Goal: Task Accomplishment & Management: Manage account settings

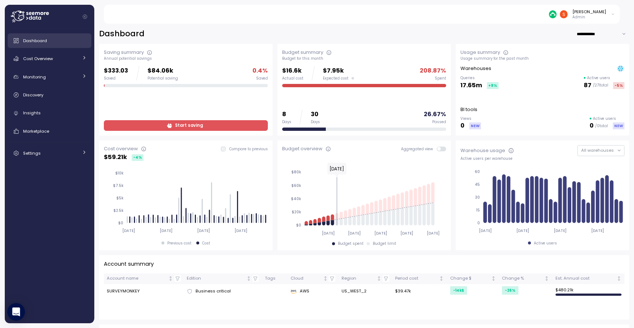
click at [50, 40] on div "Dashboard" at bounding box center [54, 40] width 63 height 7
click at [46, 59] on span "Cost Overview" at bounding box center [38, 59] width 30 height 6
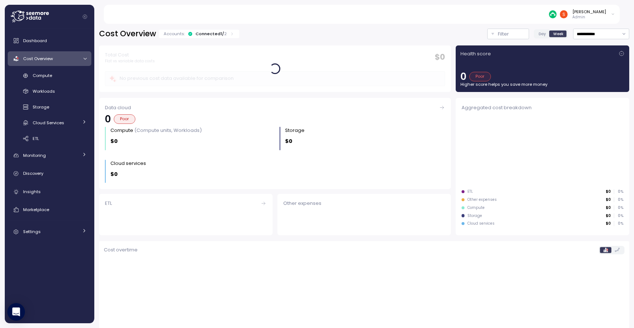
click at [487, 34] on button "Filter" at bounding box center [508, 34] width 42 height 11
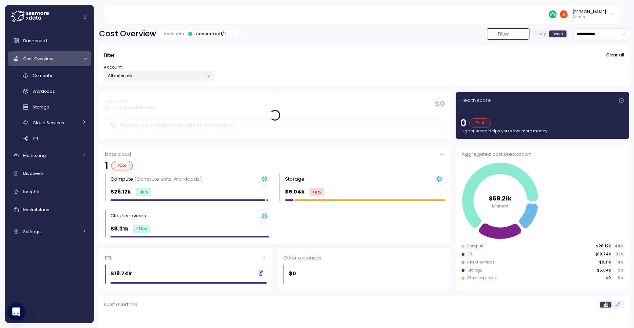
click at [209, 75] on icon at bounding box center [208, 76] width 5 height 5
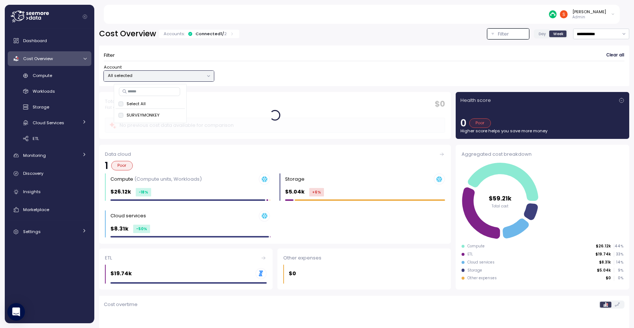
click at [286, 83] on div "Filter Clear all Account All selected" at bounding box center [364, 66] width 530 height 41
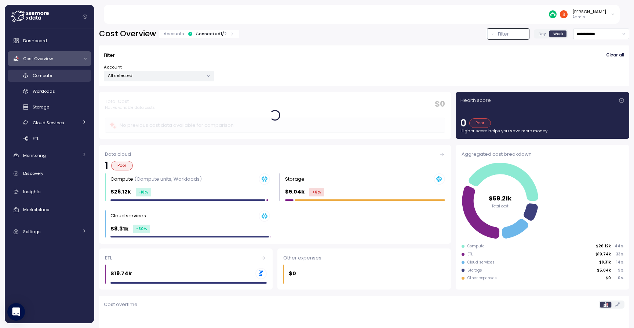
click at [47, 76] on span "Compute" at bounding box center [42, 76] width 19 height 6
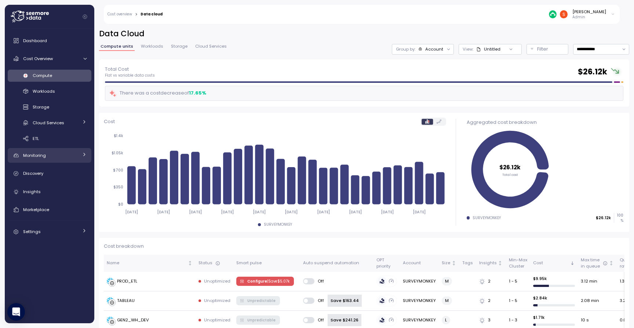
click at [42, 157] on span "Monitoring" at bounding box center [34, 156] width 23 height 6
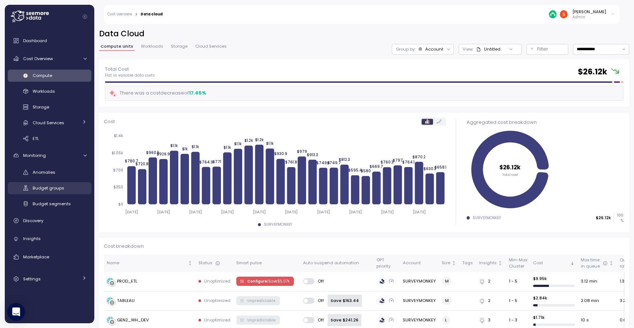
click at [48, 190] on span "Budget groups" at bounding box center [49, 188] width 32 height 6
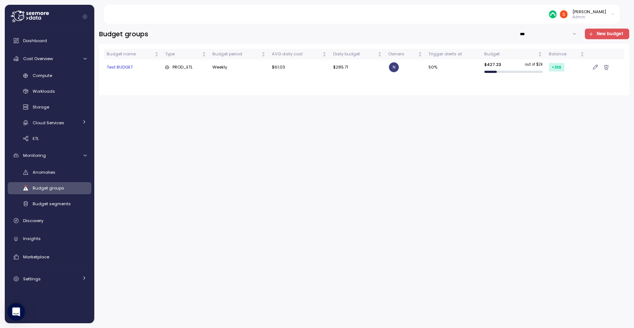
click at [601, 31] on span "New budget" at bounding box center [610, 34] width 27 height 10
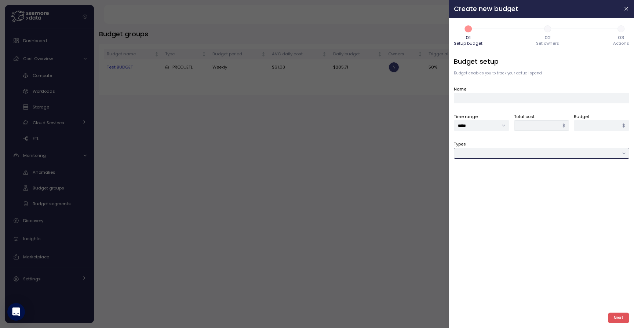
click at [499, 150] on input "Types" at bounding box center [541, 153] width 175 height 11
click at [487, 244] on div "Budget setup Budget enables you to track your actual spend Name Time range ****…" at bounding box center [541, 182] width 175 height 250
click at [487, 152] on input "Types" at bounding box center [541, 153] width 175 height 11
click at [469, 187] on div "User" at bounding box center [472, 187] width 10 height 6
type input "****"
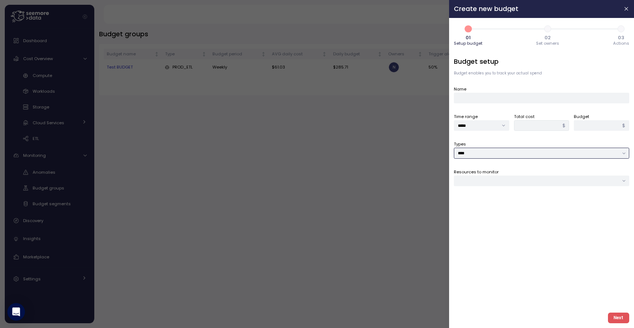
click at [479, 181] on div at bounding box center [541, 181] width 175 height 11
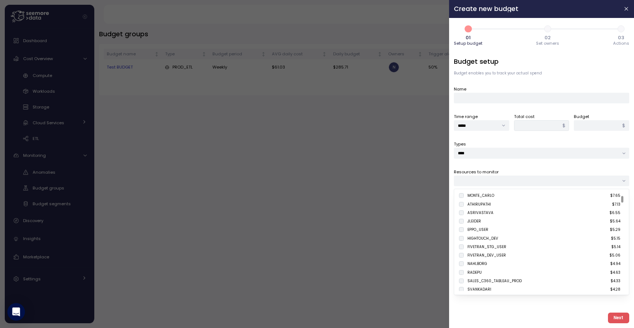
scroll to position [61, 0]
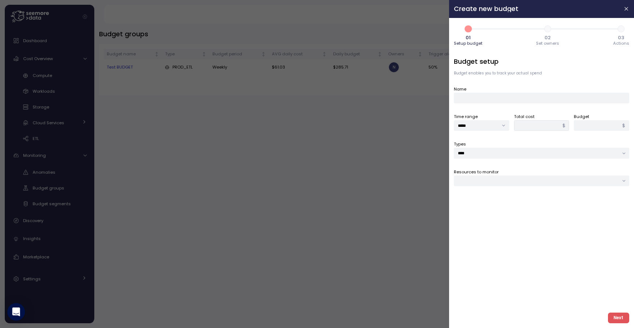
click at [480, 308] on div "Next" at bounding box center [541, 315] width 175 height 17
click at [172, 205] on div at bounding box center [317, 164] width 634 height 328
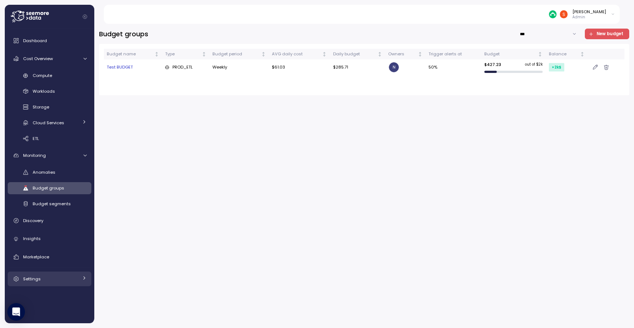
click at [39, 282] on link "Settings" at bounding box center [50, 279] width 84 height 15
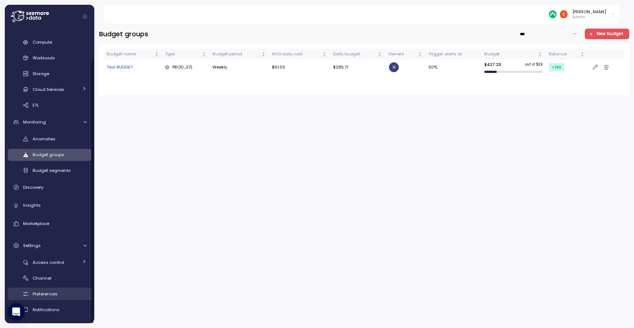
scroll to position [33, 0]
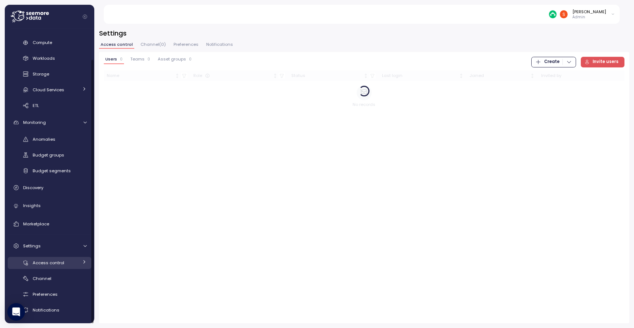
click at [57, 263] on span "Access control" at bounding box center [49, 263] width 32 height 6
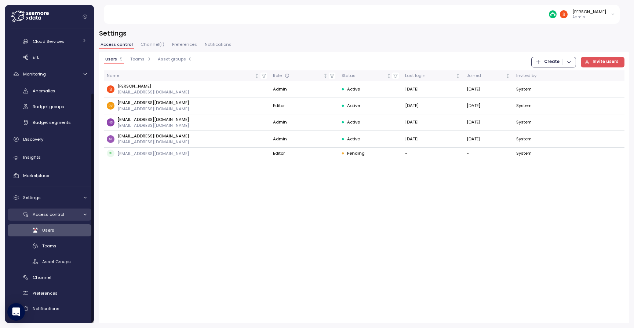
scroll to position [80, 0]
click at [65, 261] on span "Asset Groups" at bounding box center [56, 264] width 29 height 6
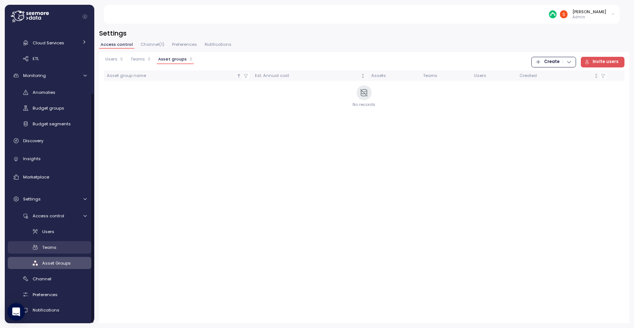
click at [64, 244] on div "Teams" at bounding box center [64, 247] width 44 height 7
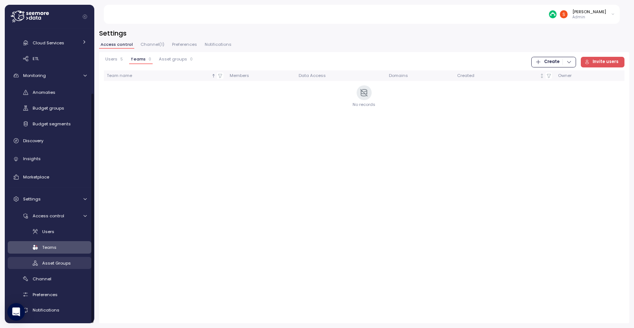
click at [62, 261] on span "Asset Groups" at bounding box center [56, 264] width 29 height 6
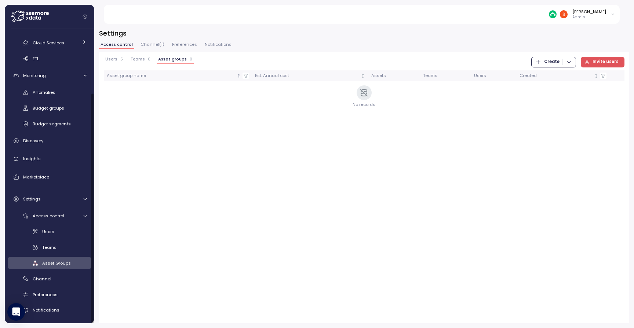
click at [560, 62] on span "Create" at bounding box center [551, 62] width 15 height 10
click at [55, 233] on div "Users" at bounding box center [64, 231] width 44 height 7
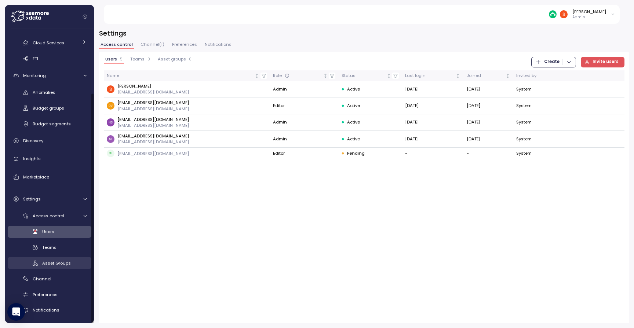
click at [56, 263] on span "Asset Groups" at bounding box center [56, 264] width 29 height 6
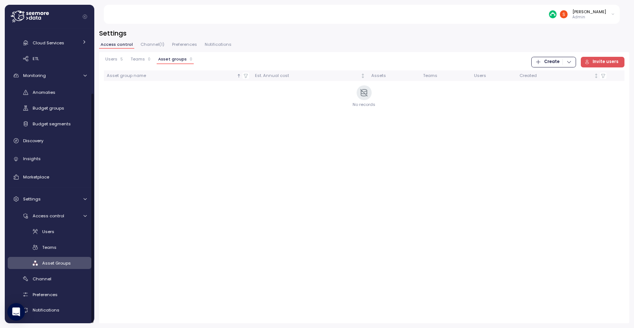
click at [572, 63] on icon "button" at bounding box center [569, 62] width 6 height 6
click at [553, 86] on div "Asset Group" at bounding box center [561, 87] width 26 height 7
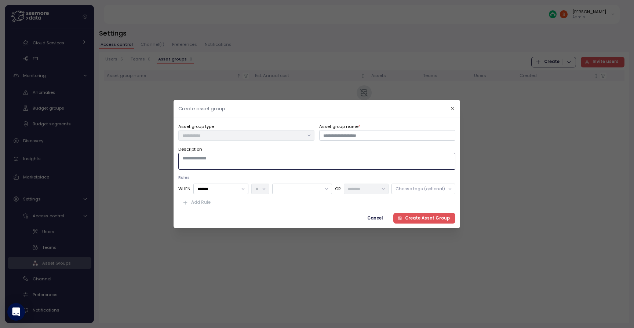
click at [233, 161] on textarea "Description" at bounding box center [316, 161] width 277 height 17
click at [352, 135] on input "Asset group name *" at bounding box center [388, 135] width 136 height 11
click at [449, 108] on button "button" at bounding box center [453, 109] width 8 height 8
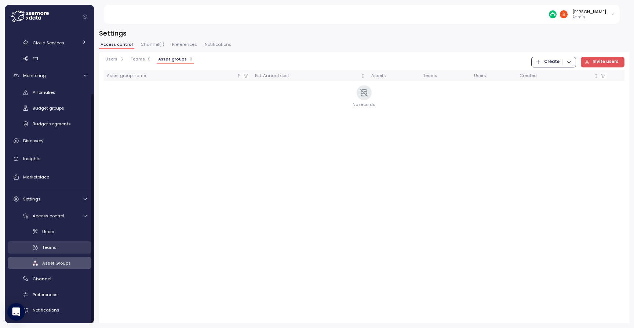
click at [66, 244] on div "Teams" at bounding box center [64, 247] width 44 height 7
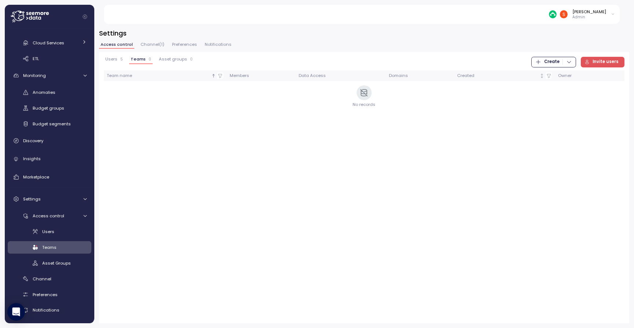
click at [562, 63] on span "Create" at bounding box center [553, 62] width 37 height 10
click at [556, 77] on div "Team" at bounding box center [561, 77] width 26 height 7
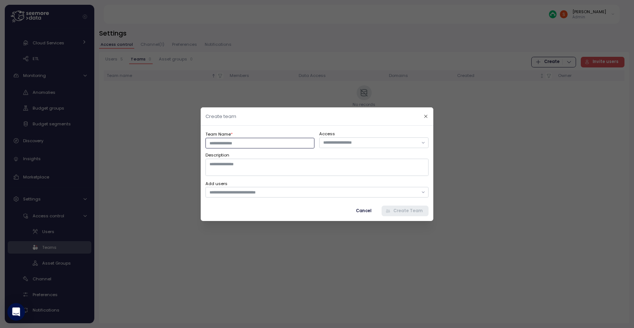
click at [283, 145] on input "Team Name *" at bounding box center [260, 143] width 109 height 11
click at [342, 143] on input "text" at bounding box center [370, 142] width 95 height 7
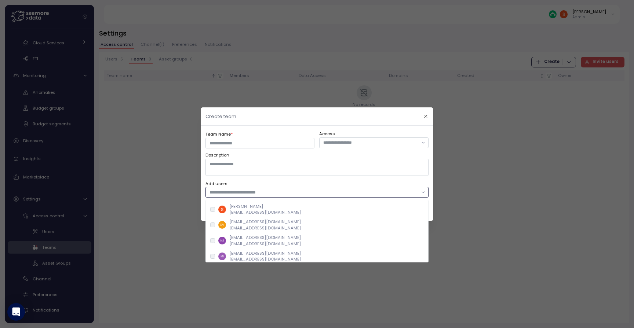
click at [259, 195] on input "text" at bounding box center [314, 192] width 208 height 7
click at [406, 82] on div at bounding box center [317, 164] width 634 height 328
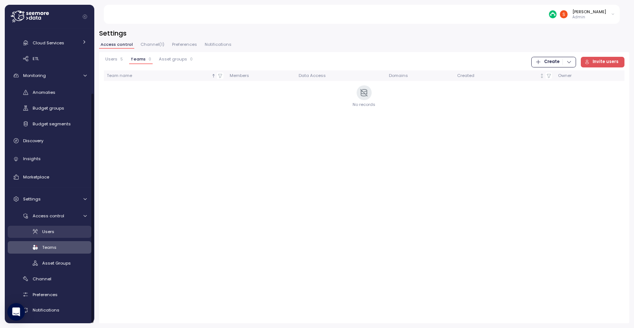
click at [59, 231] on div "Users" at bounding box center [64, 231] width 44 height 7
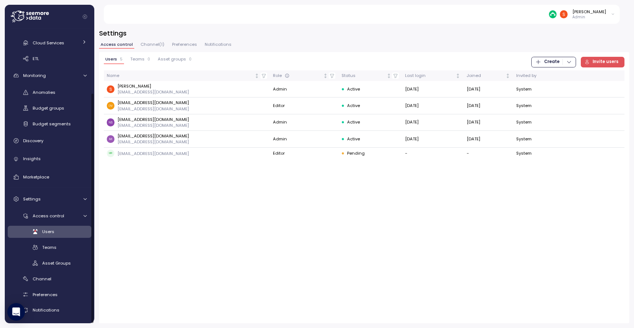
click at [153, 49] on div "Access control Channel ( 1 ) Preferences Notifications" at bounding box center [364, 48] width 530 height 10
click at [155, 44] on span "Channel ( 1 )" at bounding box center [153, 45] width 24 height 4
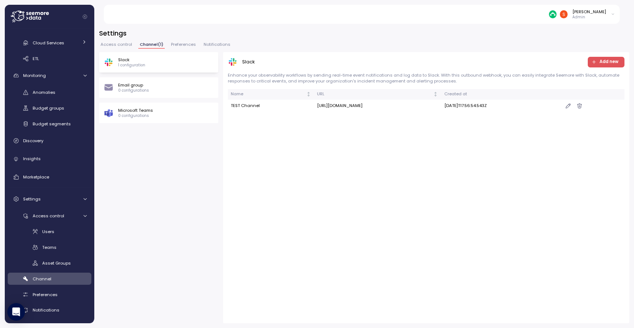
click at [110, 46] on span "Access control" at bounding box center [117, 45] width 32 height 4
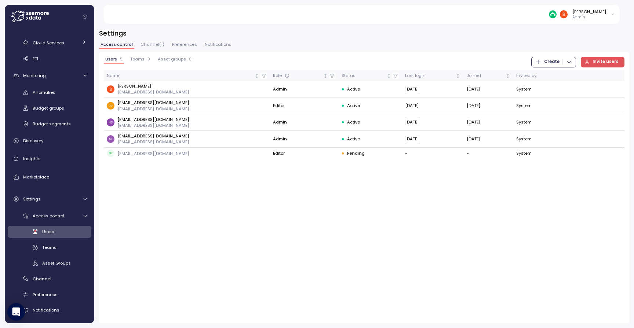
click at [563, 65] on span "Create" at bounding box center [553, 62] width 37 height 10
click at [559, 88] on div "Asset Group" at bounding box center [561, 87] width 26 height 7
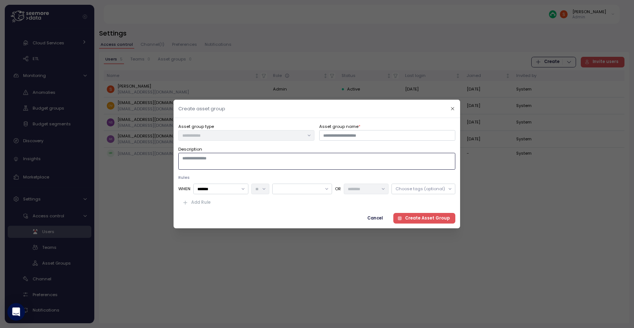
click at [234, 163] on textarea "Description" at bounding box center [316, 161] width 277 height 17
click at [245, 187] on input "*******" at bounding box center [221, 189] width 55 height 11
click at [451, 110] on icon "button" at bounding box center [453, 108] width 5 height 5
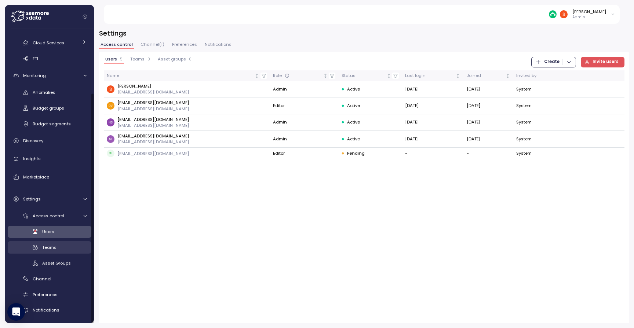
click at [58, 251] on link "Teams" at bounding box center [50, 247] width 84 height 12
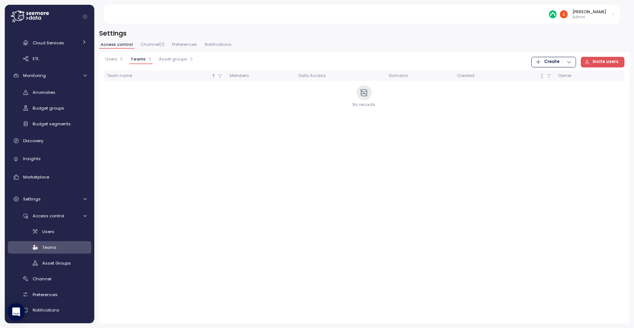
click at [112, 58] on span "Users" at bounding box center [111, 59] width 12 height 4
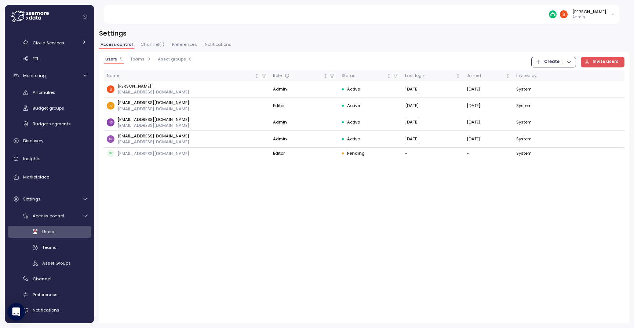
click at [564, 61] on span "Create" at bounding box center [553, 62] width 37 height 10
click at [556, 75] on div "Team" at bounding box center [561, 77] width 26 height 7
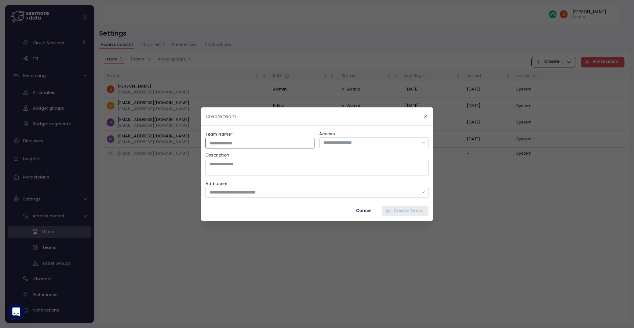
click at [286, 144] on input "Team Name *" at bounding box center [260, 143] width 109 height 11
click at [345, 144] on input "text" at bounding box center [370, 142] width 95 height 7
click at [286, 142] on input "Team Name *" at bounding box center [260, 143] width 109 height 11
type input "**"
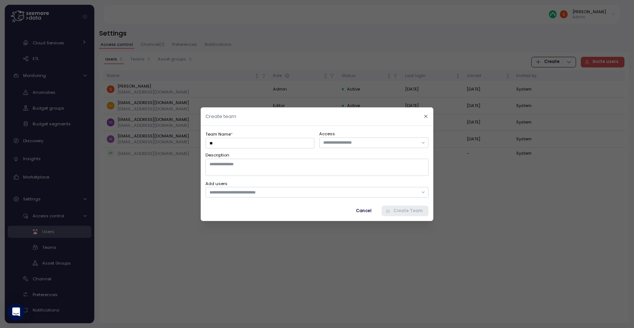
click at [341, 156] on div "Description" at bounding box center [317, 164] width 223 height 24
click at [350, 140] on input "text" at bounding box center [370, 142] width 95 height 7
click at [350, 145] on input "text" at bounding box center [370, 142] width 95 height 7
click at [396, 148] on div at bounding box center [374, 142] width 109 height 11
click at [425, 140] on div at bounding box center [374, 142] width 109 height 11
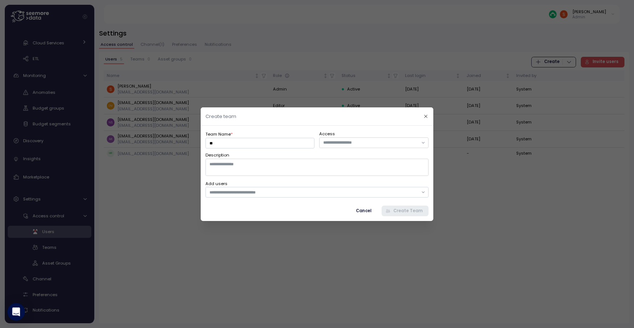
click at [364, 209] on span "Cancel" at bounding box center [363, 211] width 15 height 10
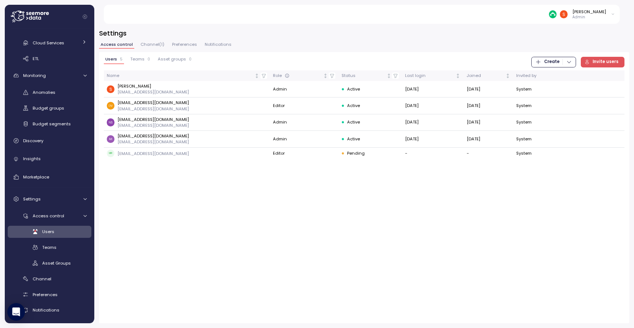
click at [550, 61] on span "Create" at bounding box center [551, 62] width 15 height 10
click at [552, 77] on div "Team" at bounding box center [561, 77] width 26 height 7
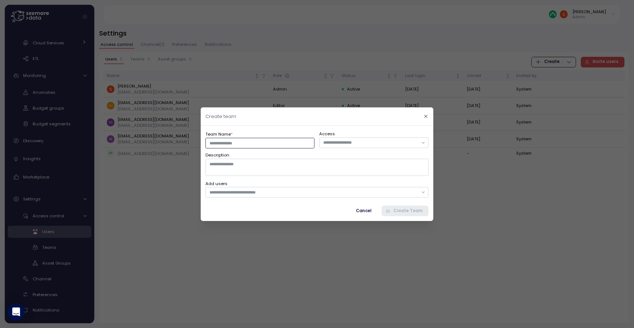
click at [293, 147] on input "Team Name *" at bounding box center [260, 143] width 109 height 11
type input "*"
type input "**"
click at [402, 145] on input "text" at bounding box center [370, 142] width 95 height 7
click at [346, 193] on input "text" at bounding box center [314, 192] width 208 height 7
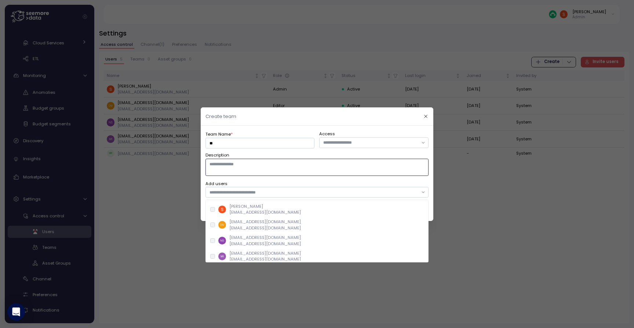
click at [340, 175] on textarea "Description" at bounding box center [317, 167] width 223 height 17
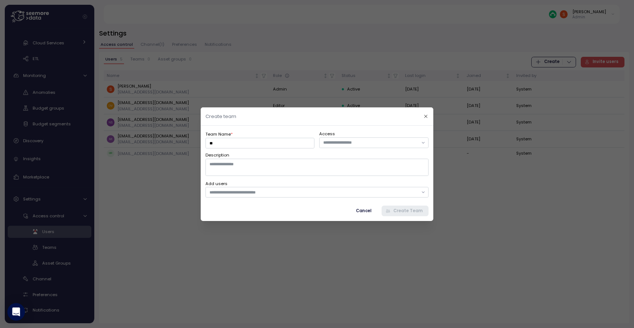
click at [362, 211] on span "Cancel" at bounding box center [363, 211] width 15 height 10
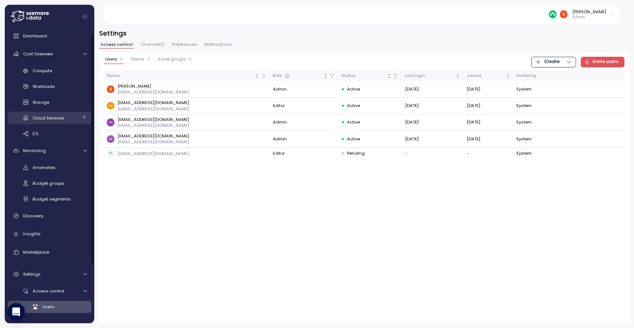
scroll to position [3, 0]
click at [50, 119] on span "Cloud Services" at bounding box center [49, 120] width 32 height 6
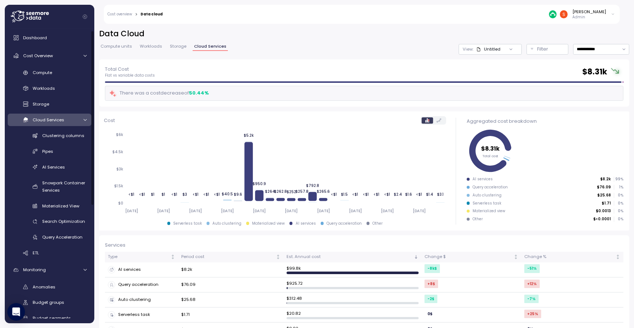
click at [115, 153] on div "**********" at bounding box center [317, 164] width 634 height 328
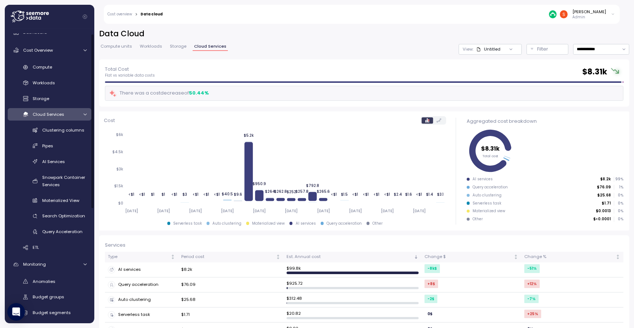
click at [116, 156] on div "**********" at bounding box center [317, 164] width 634 height 328
click at [55, 199] on span "Materialized View" at bounding box center [60, 202] width 37 height 6
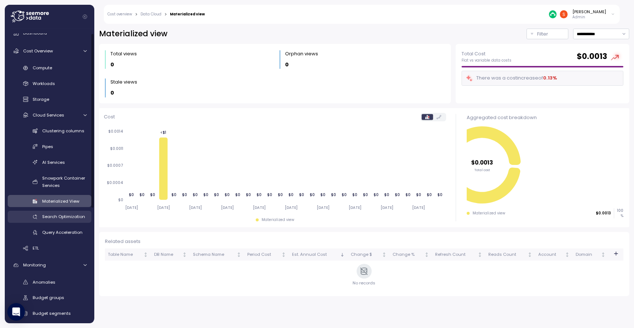
click at [51, 217] on span "Search Optimization" at bounding box center [63, 217] width 43 height 6
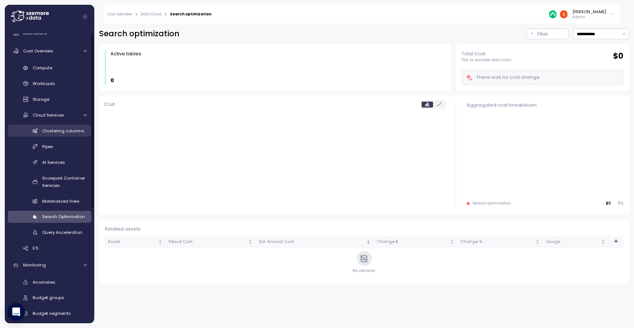
click at [57, 127] on div "Clustering columns" at bounding box center [64, 130] width 44 height 7
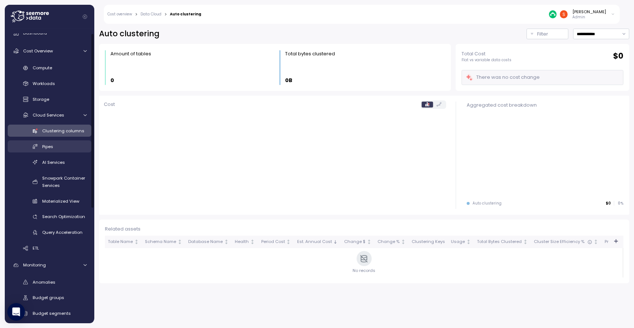
click at [51, 151] on link "Pipes" at bounding box center [50, 147] width 84 height 12
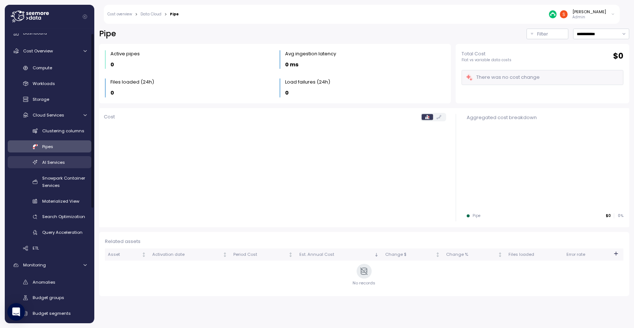
click at [52, 160] on span "AI Services" at bounding box center [53, 163] width 23 height 6
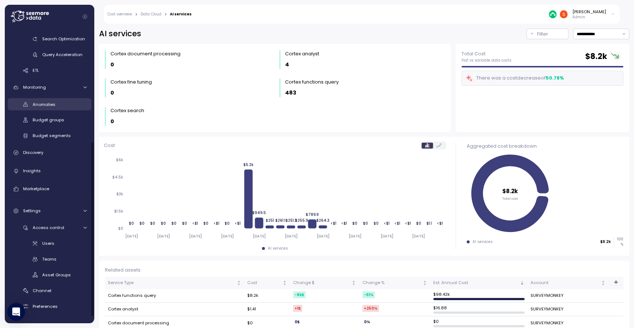
scroll to position [187, 0]
click at [51, 152] on div "Discovery" at bounding box center [54, 151] width 63 height 7
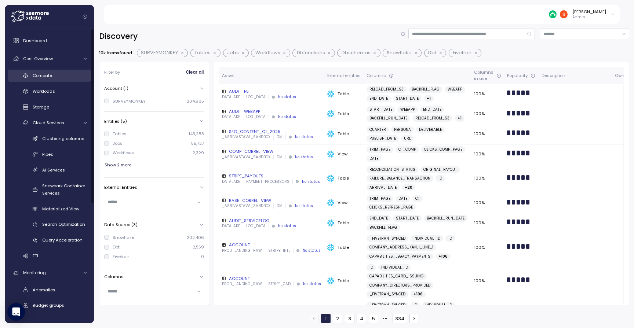
click at [49, 76] on span "Compute" at bounding box center [42, 76] width 19 height 6
